Goal: Task Accomplishment & Management: Manage account settings

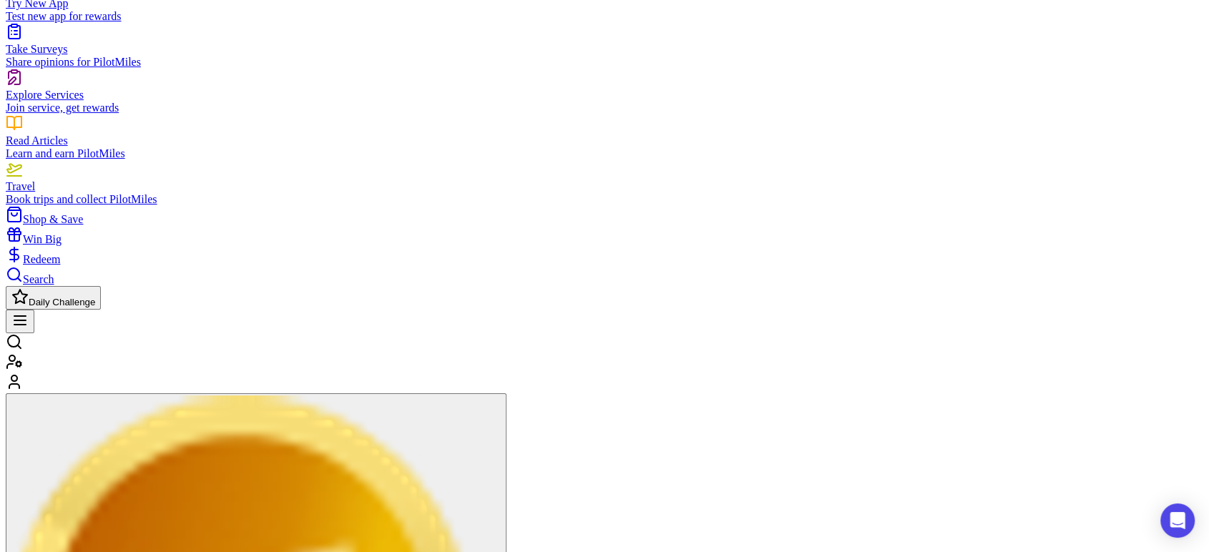
click at [23, 373] on icon at bounding box center [14, 381] width 17 height 17
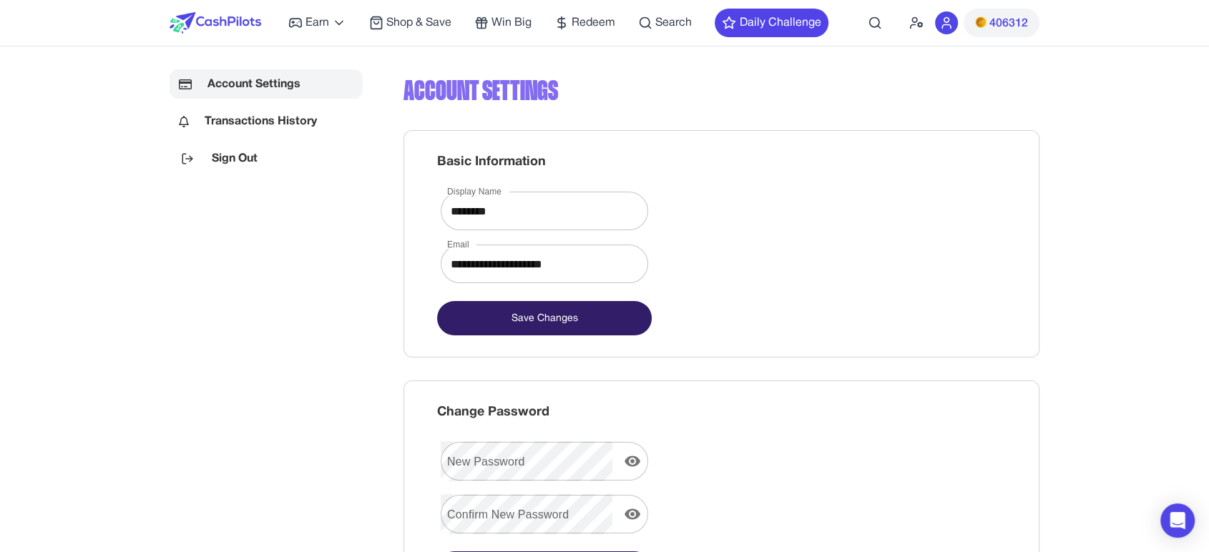
click at [959, 21] on div "406312" at bounding box center [987, 23] width 104 height 29
click at [950, 20] on icon at bounding box center [946, 23] width 14 height 14
click at [316, 160] on link "Sign Out" at bounding box center [266, 158] width 193 height 29
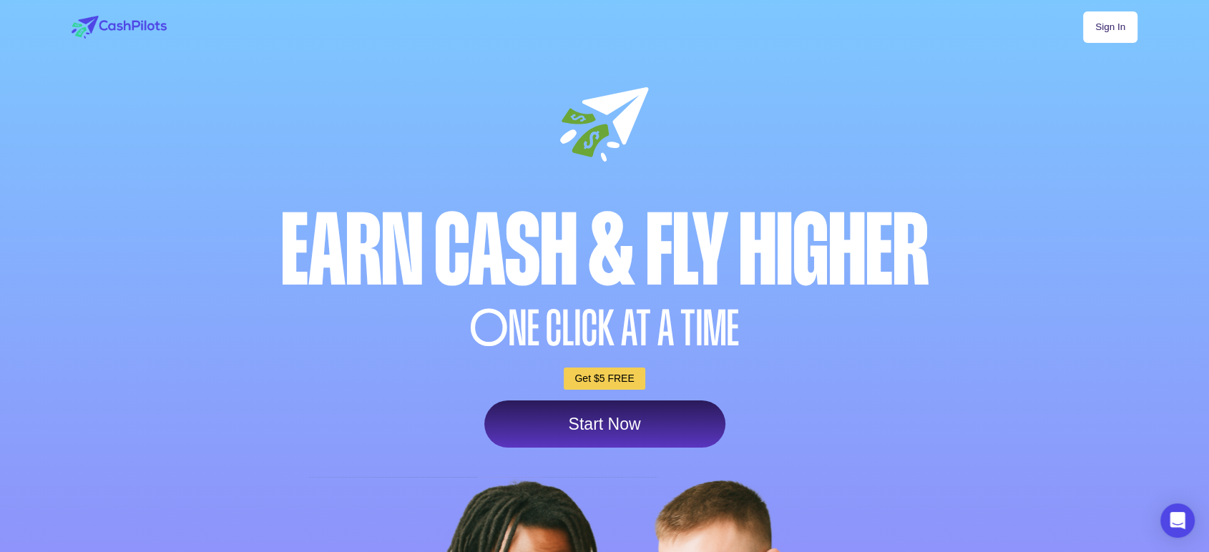
click at [1110, 24] on link "Sign In" at bounding box center [1110, 26] width 54 height 31
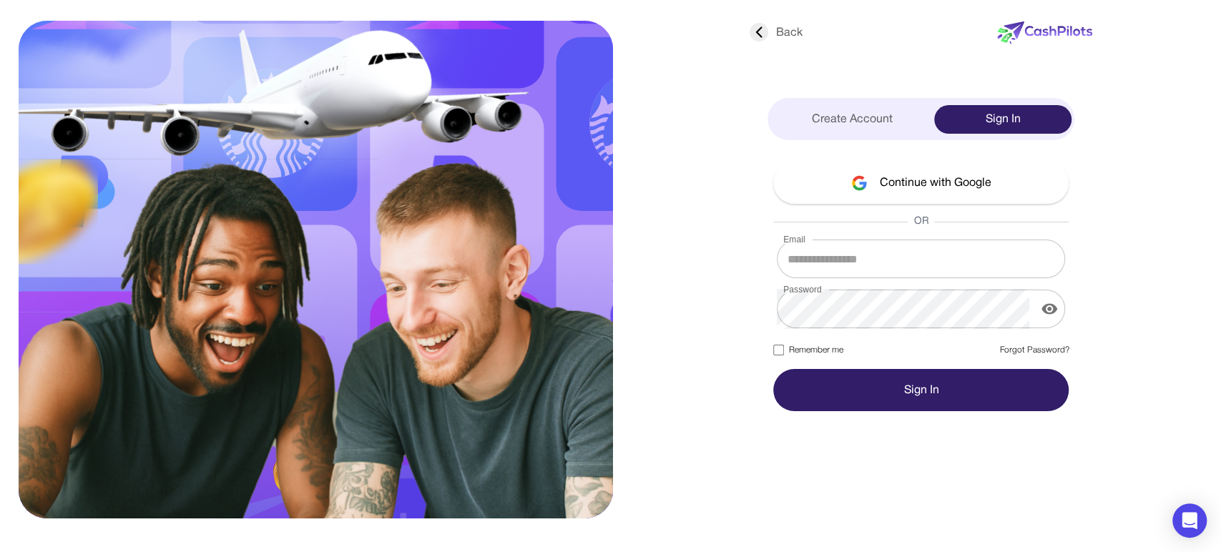
type input "**********"
click at [839, 353] on label "Remember me" at bounding box center [807, 350] width 69 height 13
click at [881, 399] on button "Sign In" at bounding box center [920, 390] width 295 height 42
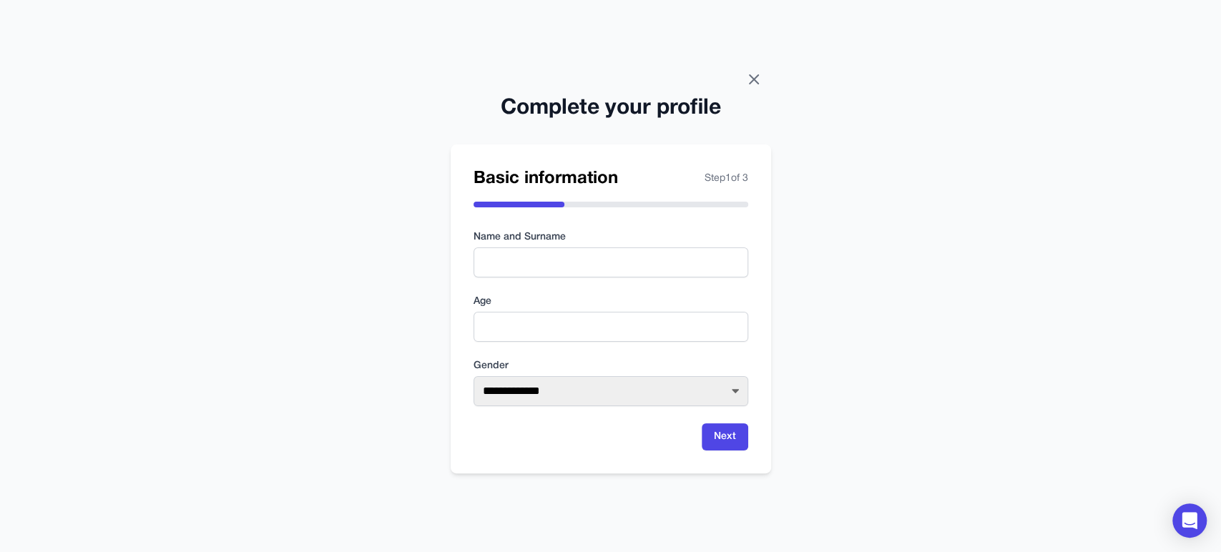
click at [745, 76] on icon at bounding box center [753, 79] width 17 height 17
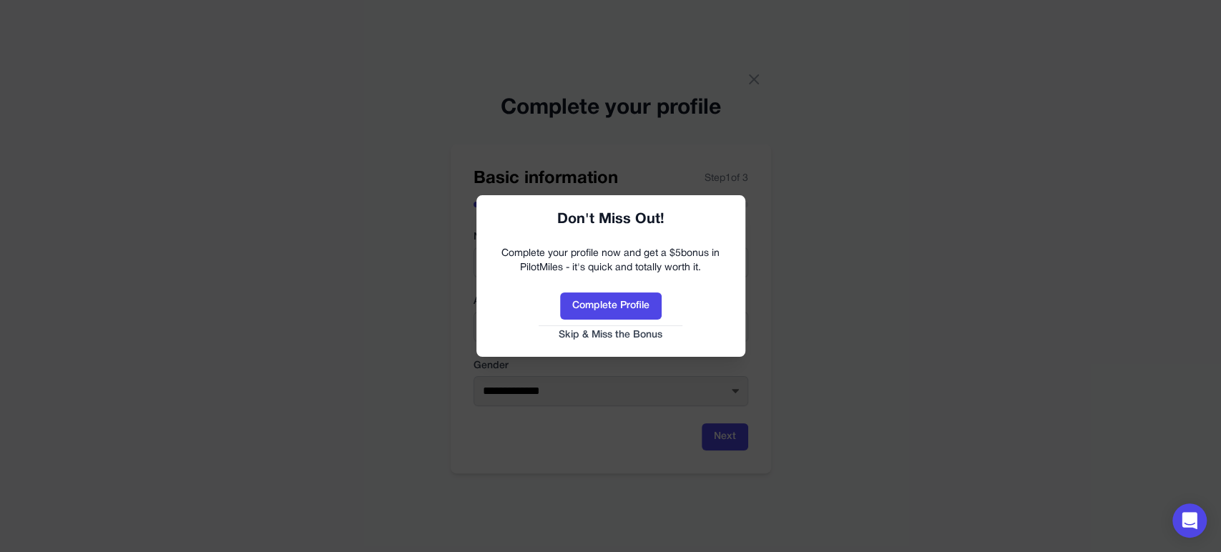
click at [618, 332] on button "Skip & Miss the Bonus" at bounding box center [611, 335] width 240 height 14
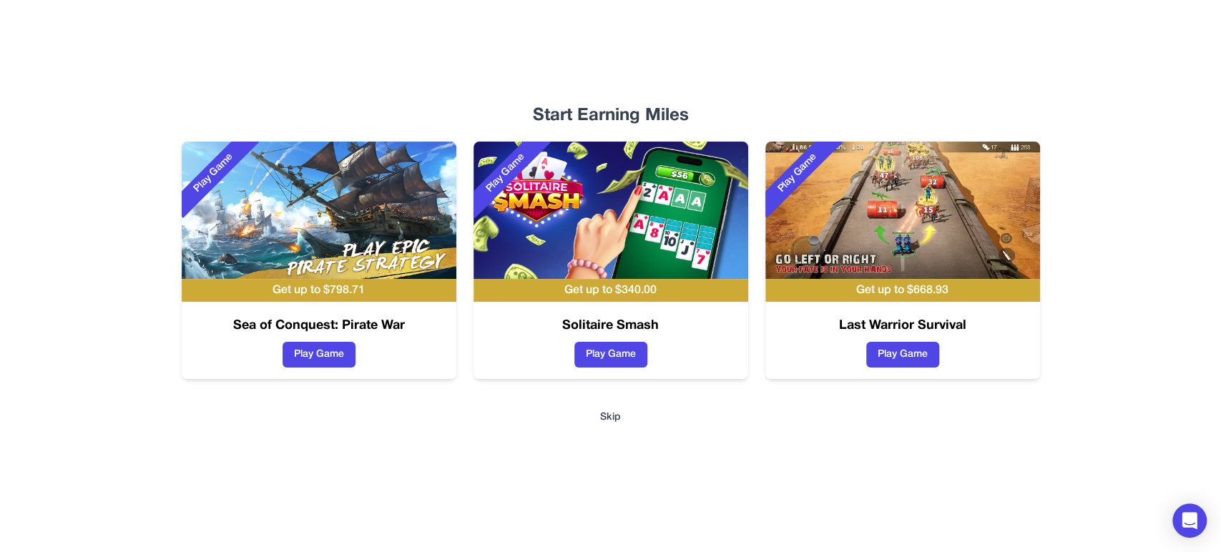
click at [1158, 313] on div "Start Earning Miles Play Game Get up to $ 798.71 Sea of Conquest: Pirate War Pl…" at bounding box center [610, 276] width 1221 height 552
click at [1156, 308] on div "Start Earning Miles Play Game Get up to $ 798.71 Sea of Conquest: Pirate War Pl…" at bounding box center [610, 276] width 1221 height 552
